Goal: Entertainment & Leisure: Consume media (video, audio)

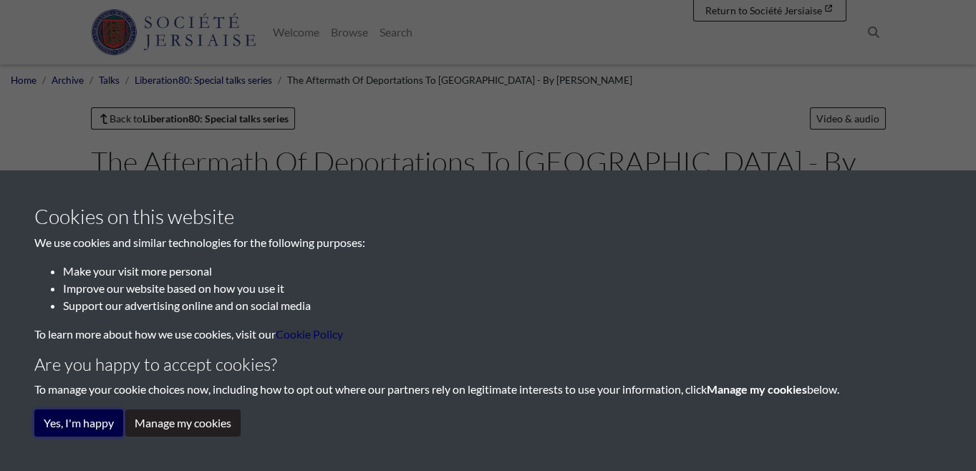
click at [91, 424] on button "Yes, I'm happy" at bounding box center [78, 422] width 89 height 27
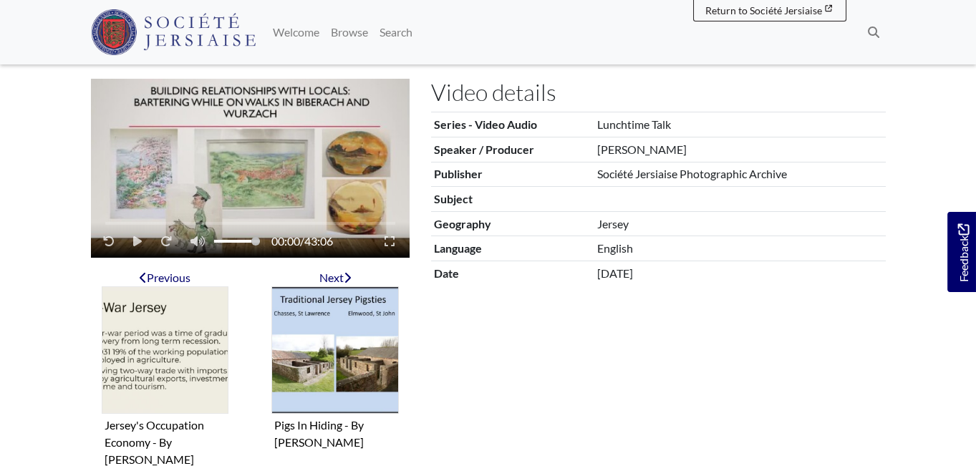
scroll to position [268, 0]
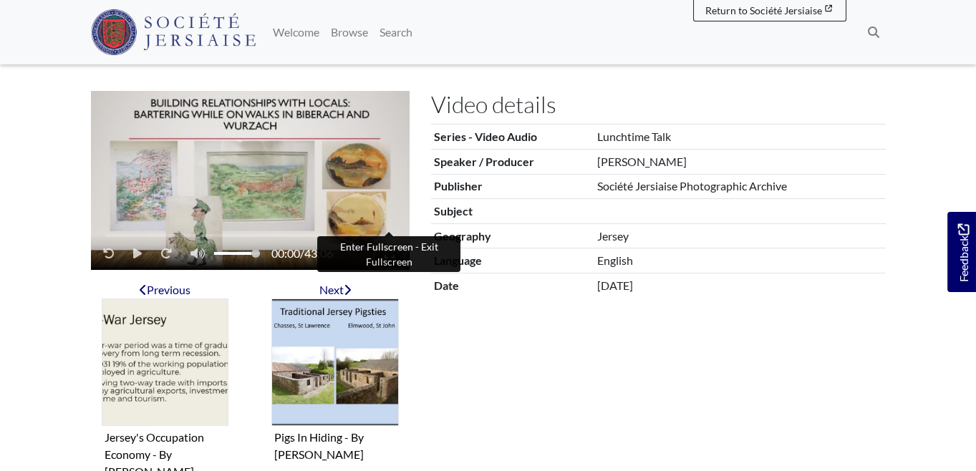
click at [392, 248] on icon "Enter Fullscreen - Exit Fullscreen" at bounding box center [389, 253] width 10 height 11
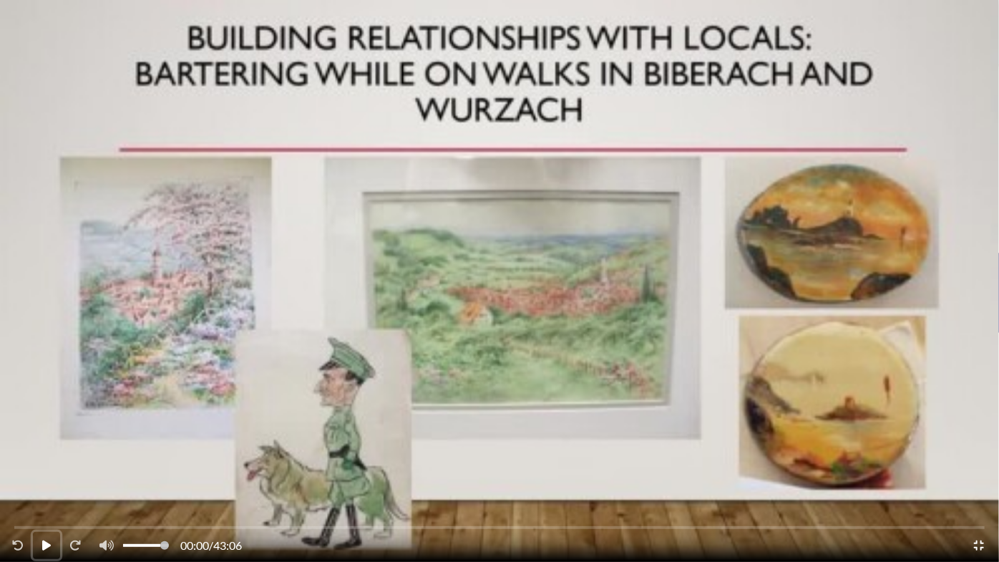
click at [46, 470] on icon "Play - Pause" at bounding box center [46, 545] width 9 height 10
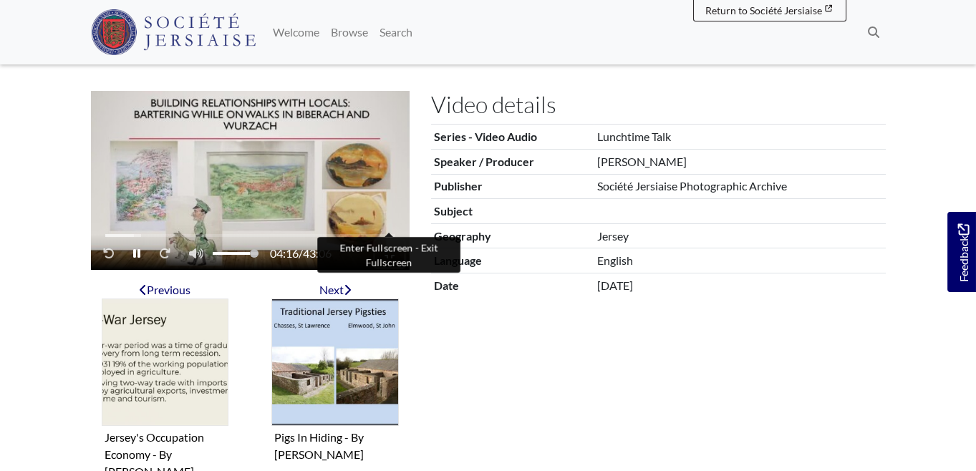
click at [387, 248] on icon "Enter Fullscreen - Exit Fullscreen" at bounding box center [389, 253] width 10 height 11
click at [387, 248] on icon "Enter Fullscreen - Exit Fullscreen" at bounding box center [389, 253] width 10 height 10
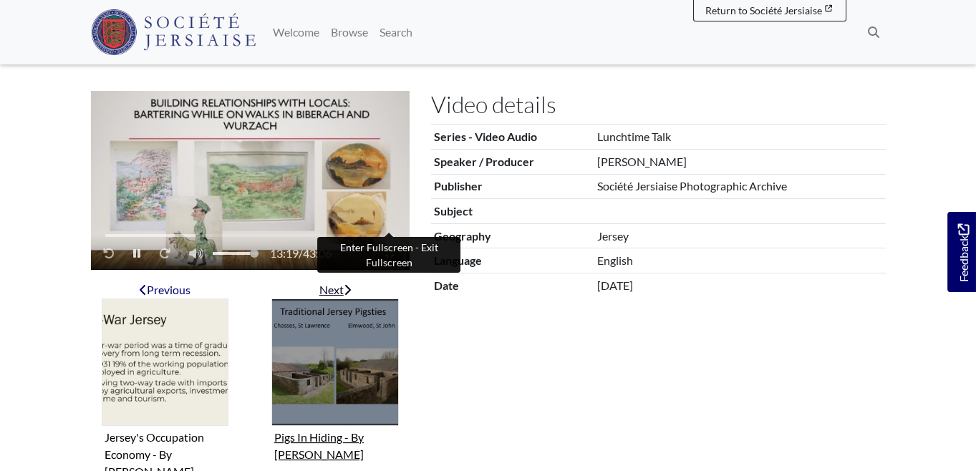
drag, startPoint x: 387, startPoint y: 217, endPoint x: 392, endPoint y: 336, distance: 118.9
click at [392, 336] on section "13:19 / 43:06" at bounding box center [250, 300] width 340 height 419
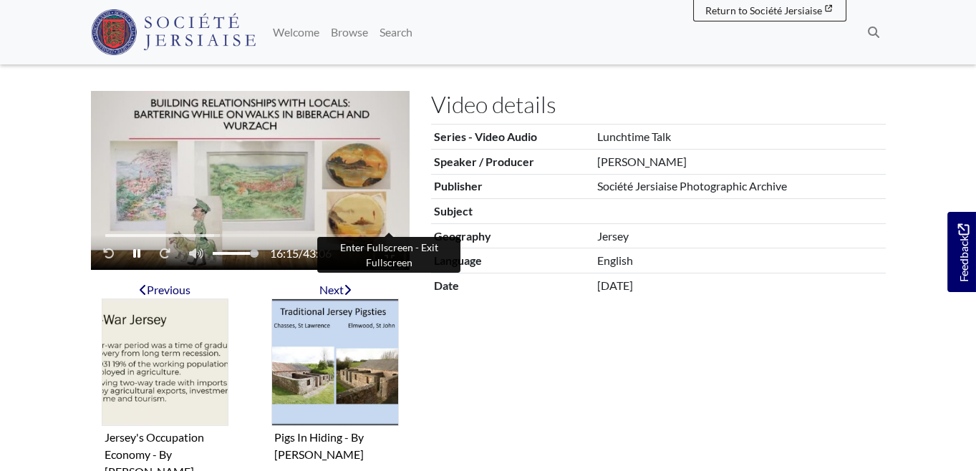
click at [389, 248] on icon "Enter Fullscreen - Exit Fullscreen" at bounding box center [389, 253] width 10 height 11
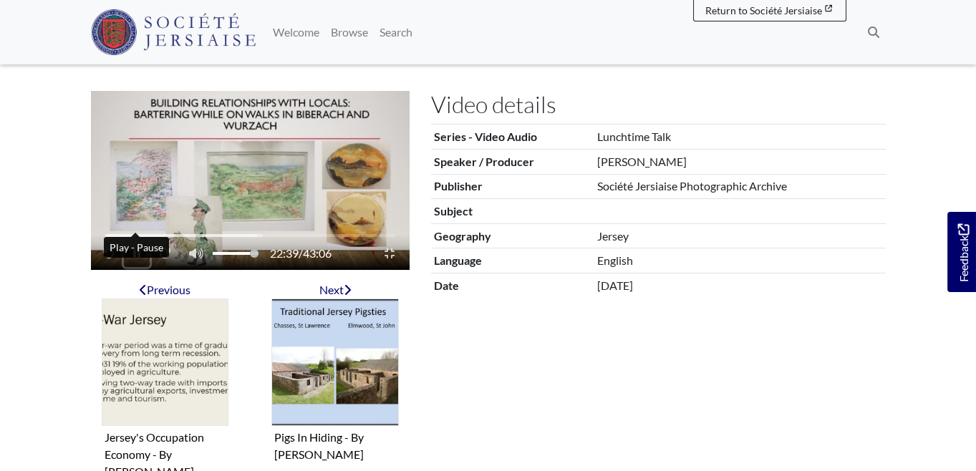
click at [135, 248] on icon "Play - Pause" at bounding box center [136, 253] width 7 height 11
click at [135, 248] on icon "Play - Pause" at bounding box center [137, 253] width 9 height 10
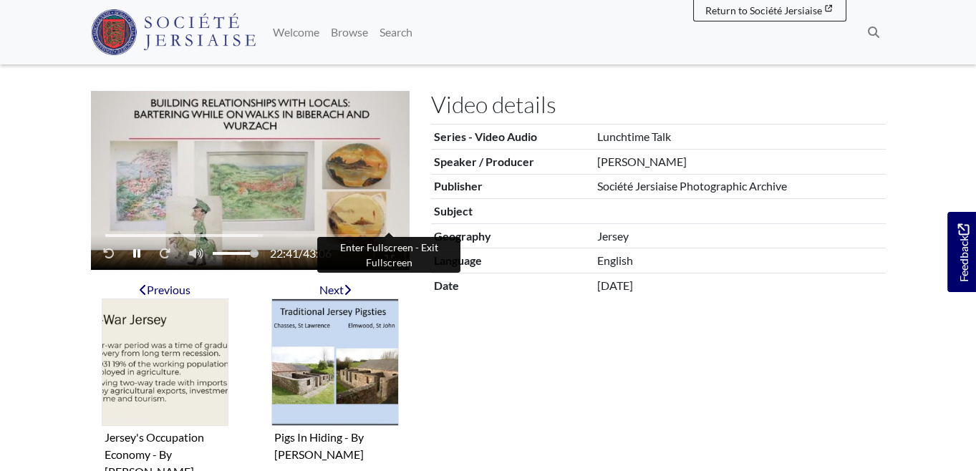
click at [389, 248] on icon "Enter Fullscreen - Exit Fullscreen" at bounding box center [389, 253] width 10 height 11
click at [387, 248] on icon "Enter Fullscreen - Exit Fullscreen" at bounding box center [389, 253] width 10 height 11
click at [384, 240] on button "Enter Fullscreen - Exit Fullscreen" at bounding box center [389, 253] width 29 height 27
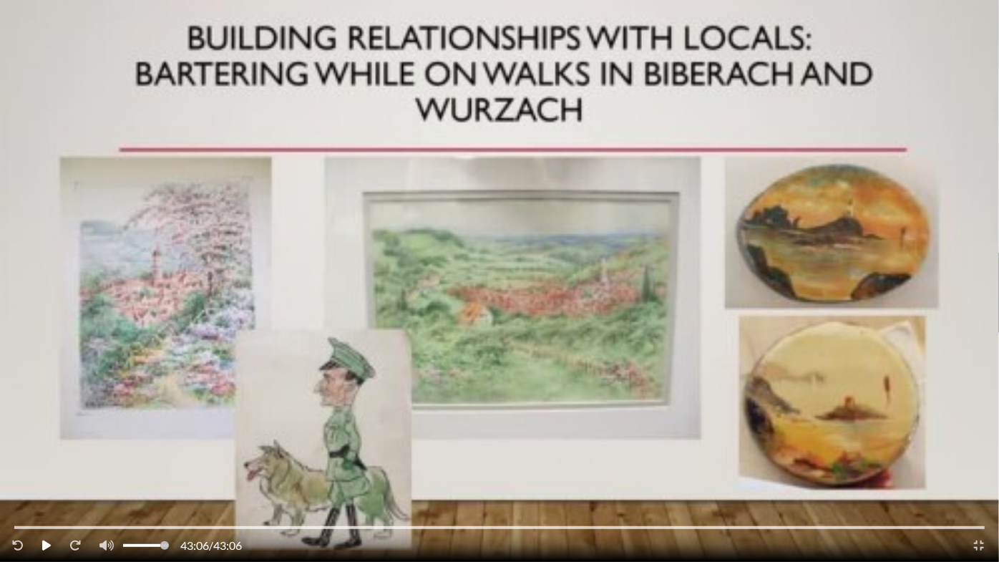
click at [319, 299] on video "Video player" at bounding box center [499, 281] width 999 height 562
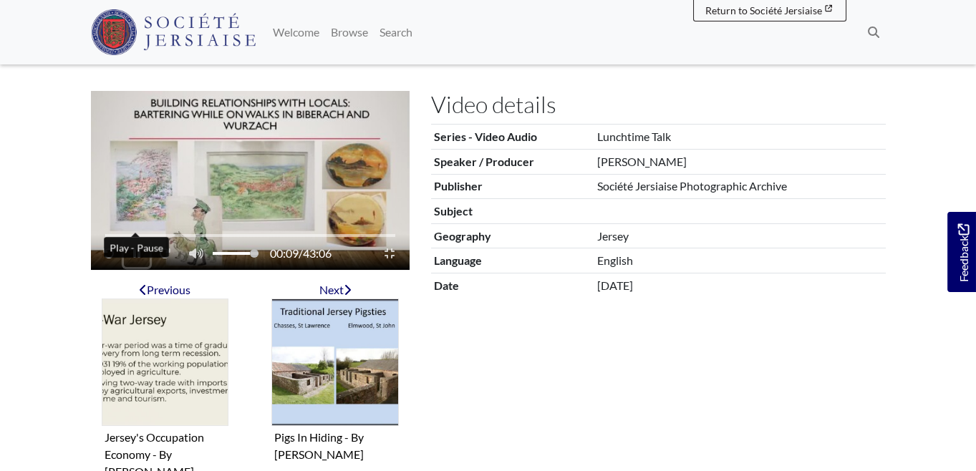
click at [133, 249] on icon "Play - Pause" at bounding box center [136, 253] width 7 height 9
